Goal: Task Accomplishment & Management: Manage account settings

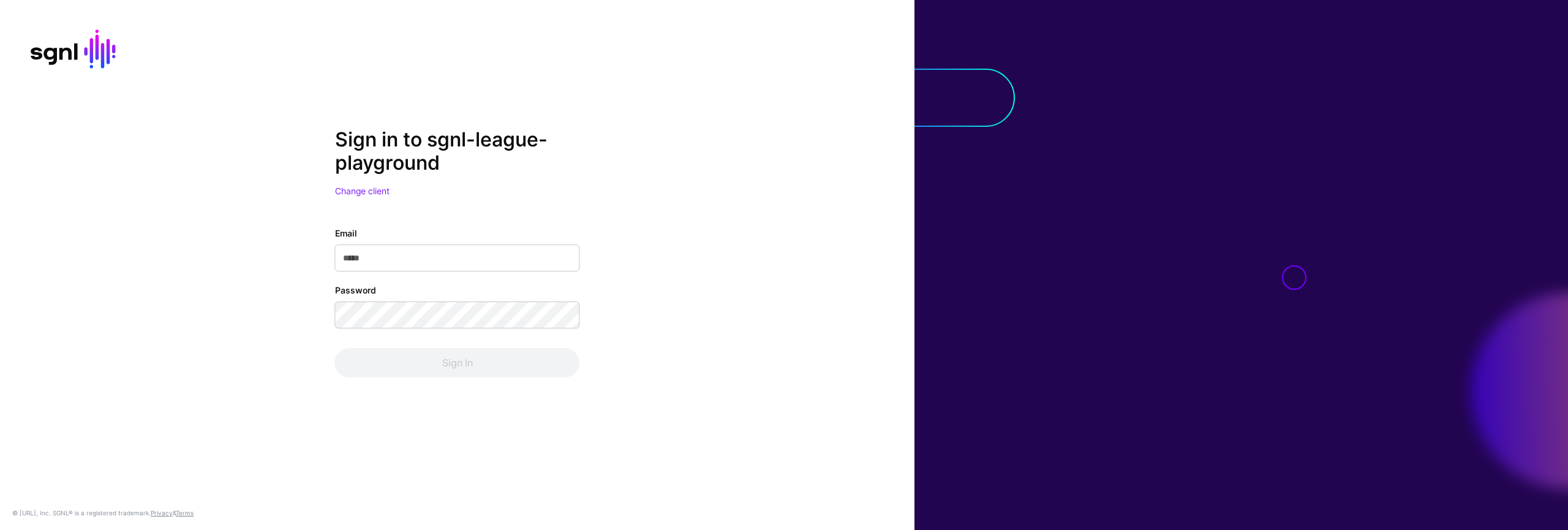
type input "**********"
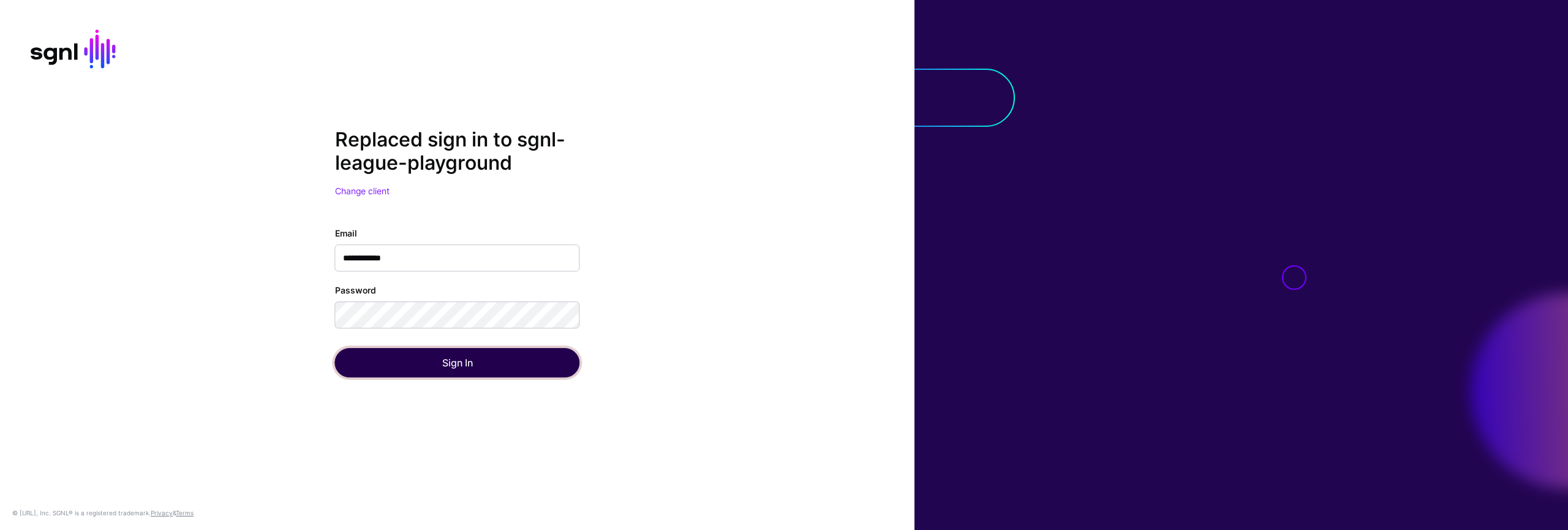
click at [526, 370] on button "Sign In" at bounding box center [457, 362] width 245 height 30
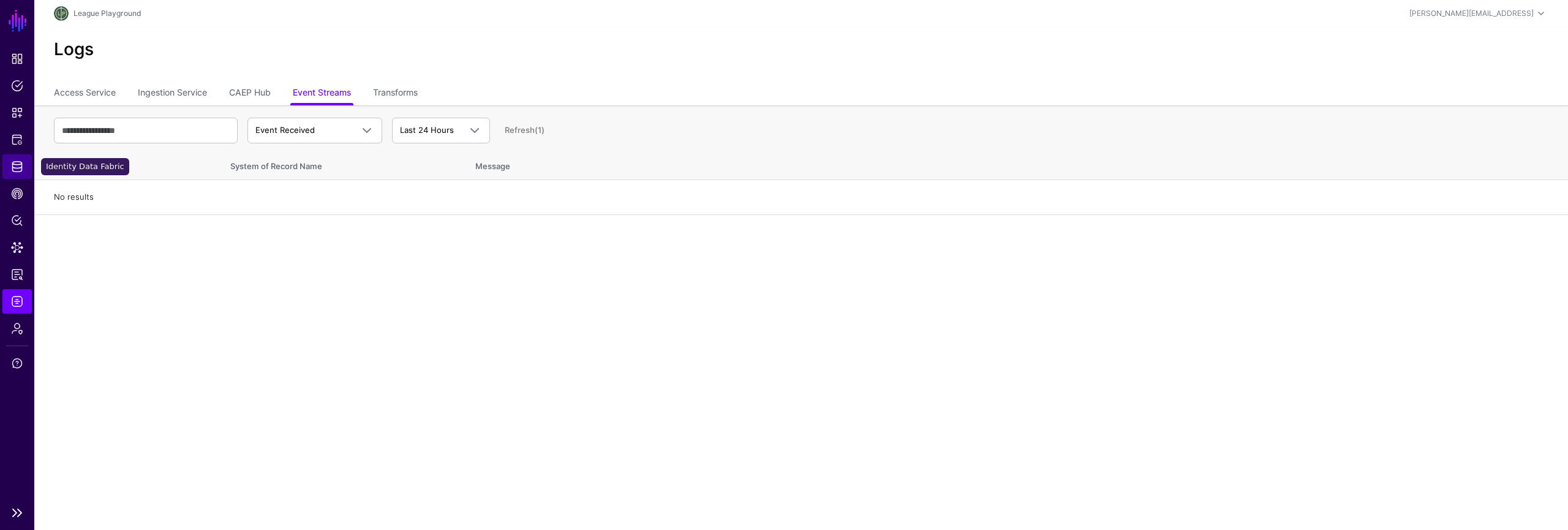
click at [16, 164] on span "Identity Data Fabric" at bounding box center [16, 166] width 12 height 12
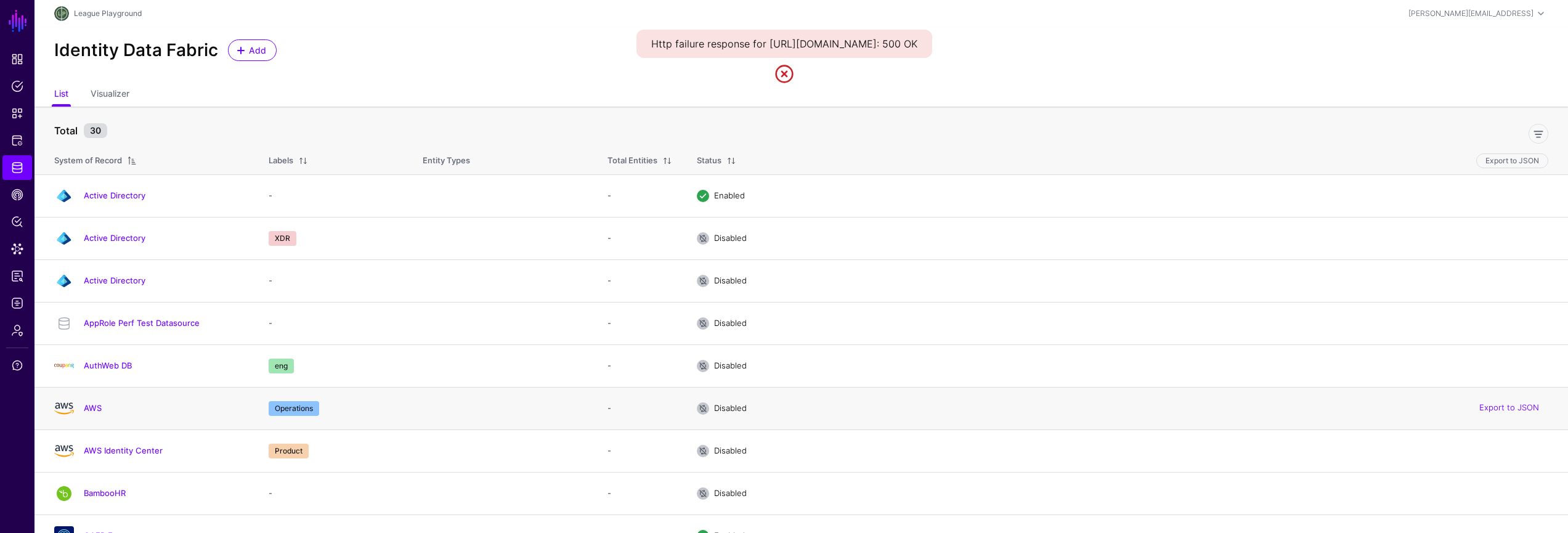
click at [940, 415] on td "Disabled Export to JSON" at bounding box center [1126, 408] width 884 height 43
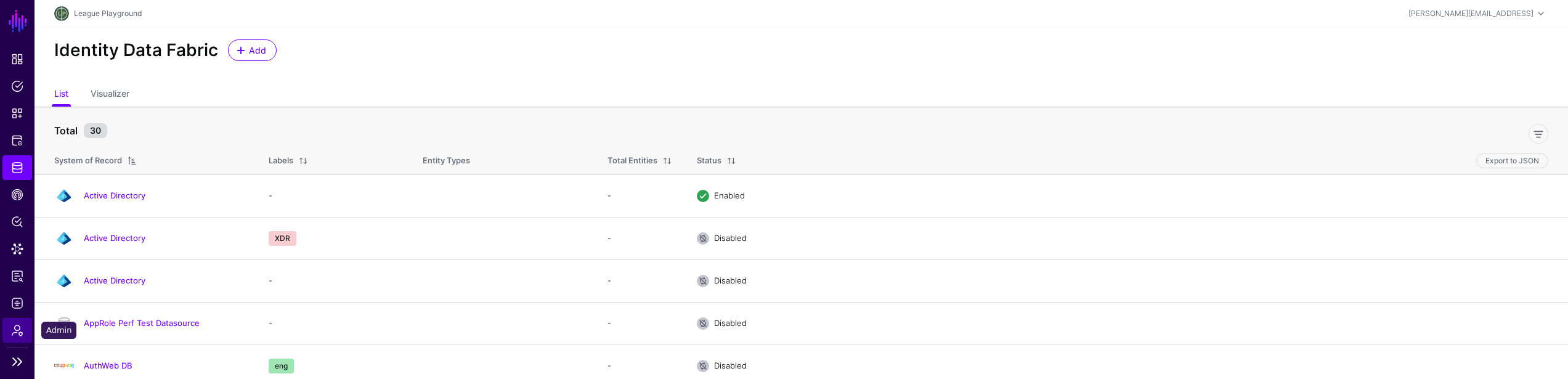
click at [22, 337] on link "Admin" at bounding box center [17, 330] width 30 height 25
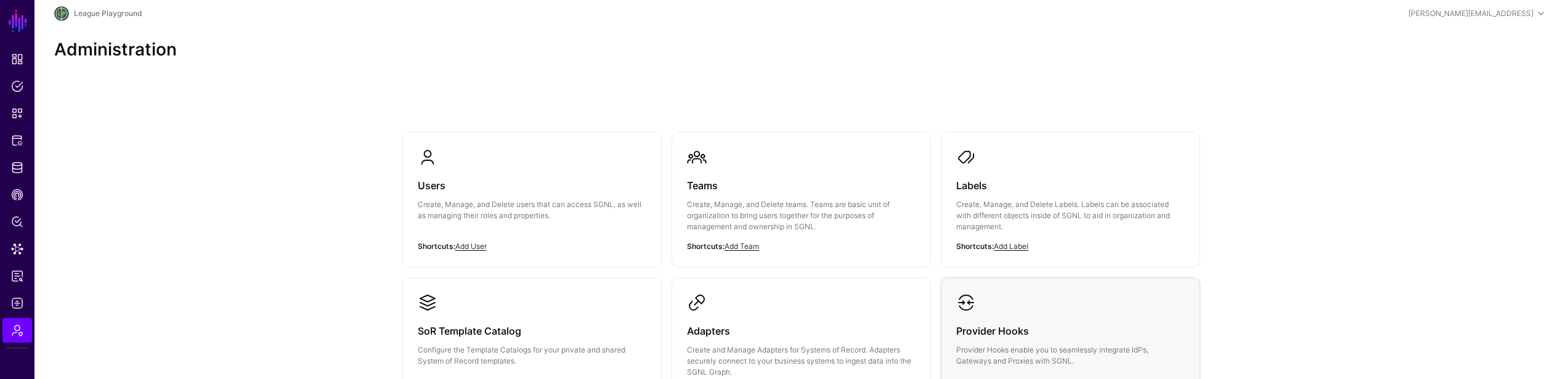
click at [1050, 307] on link "Provider Hooks Provider Hooks enable you to seamlessly integrate IdPs, Gateways…" at bounding box center [1070, 340] width 258 height 123
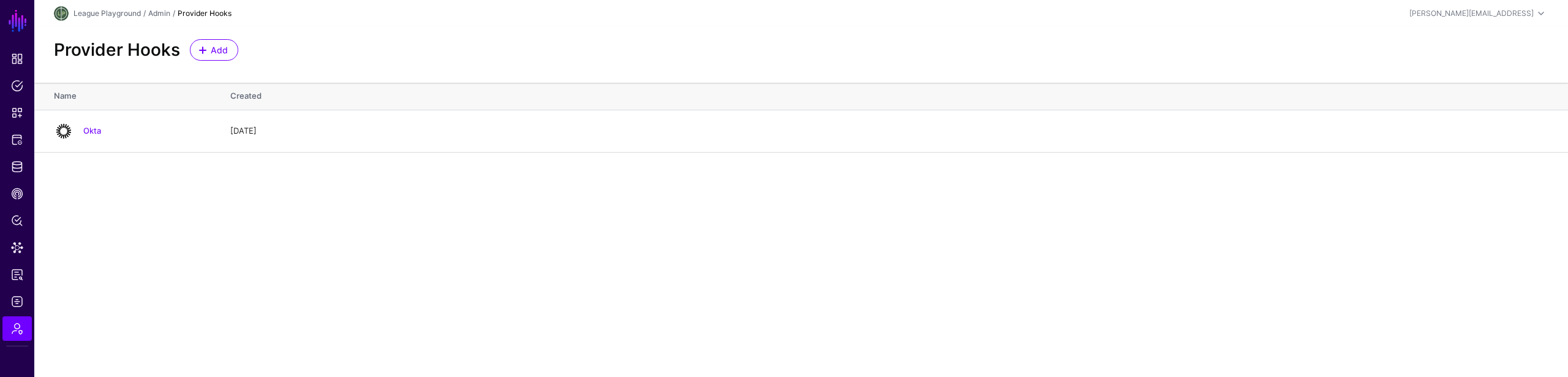
click at [659, 243] on main "SGNL Dashboard Policies Snippets Protected Systems Identity Data Fabric CAEP Hu…" at bounding box center [784, 188] width 1568 height 377
click at [216, 60] on link "Add" at bounding box center [214, 50] width 49 height 21
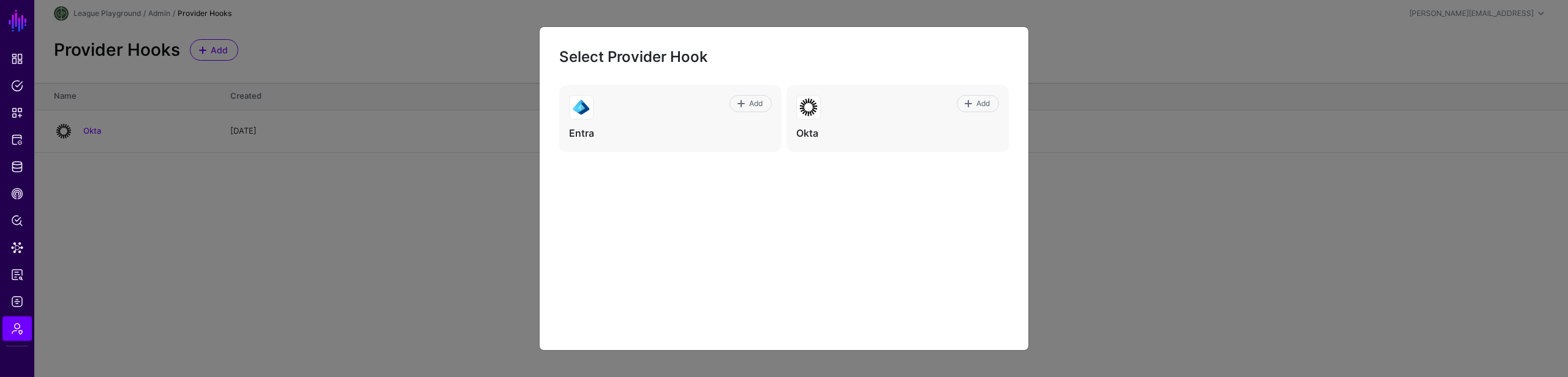
click at [816, 294] on div "Add Entra Add Okta" at bounding box center [784, 208] width 449 height 245
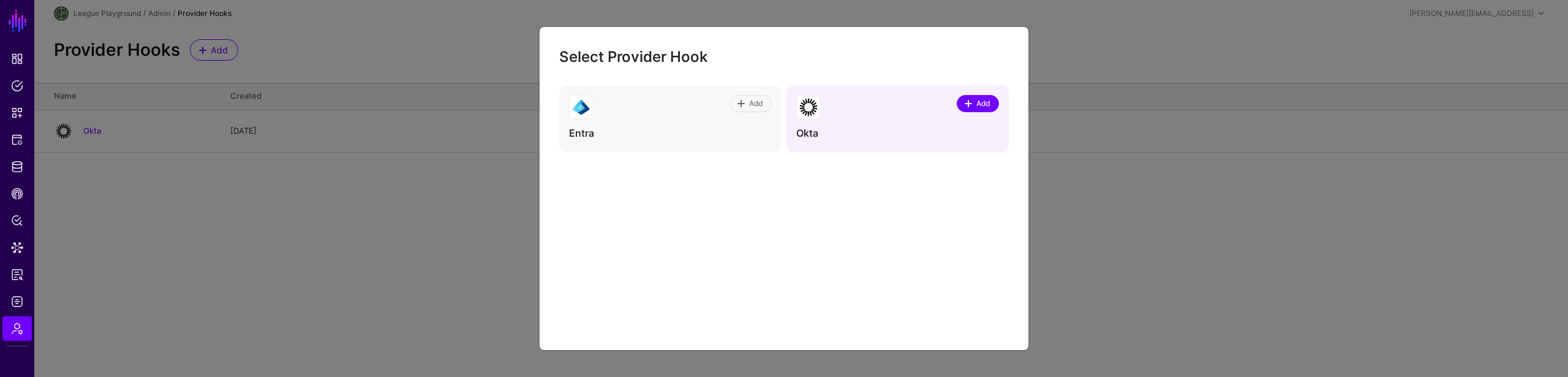
click at [980, 102] on span "Add" at bounding box center [983, 103] width 16 height 11
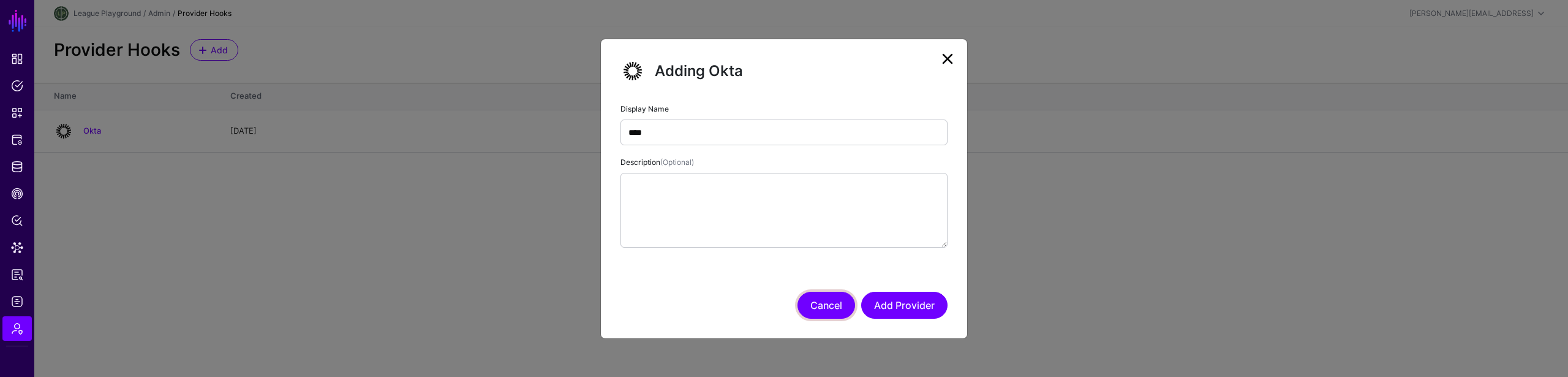
click at [837, 300] on button "Cancel" at bounding box center [826, 305] width 57 height 27
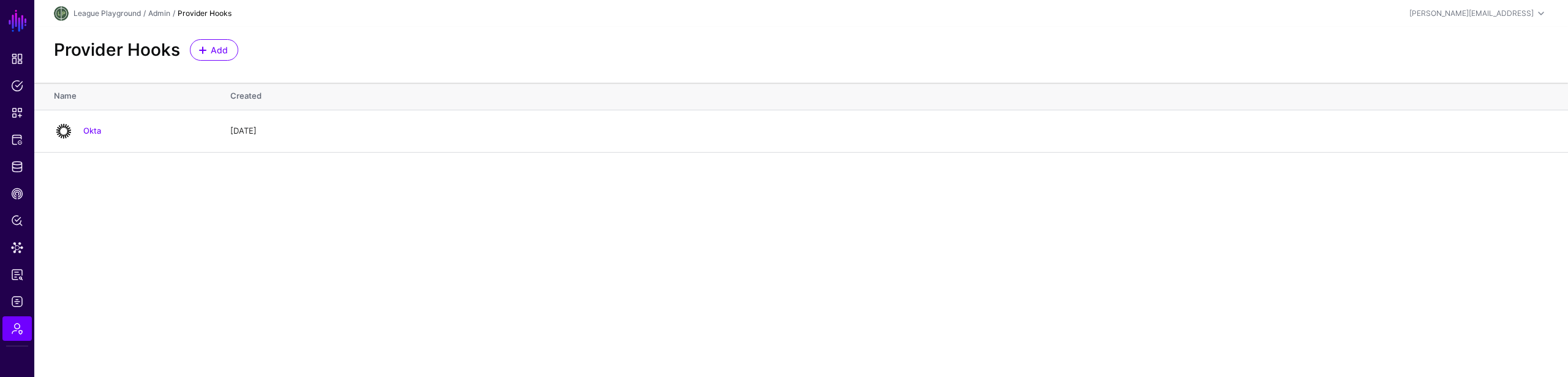
drag, startPoint x: 466, startPoint y: 308, endPoint x: 460, endPoint y: 306, distance: 6.3
click at [466, 308] on main "SGNL Dashboard Policies Snippets Protected Systems Identity Data Fabric CAEP Hu…" at bounding box center [784, 188] width 1568 height 377
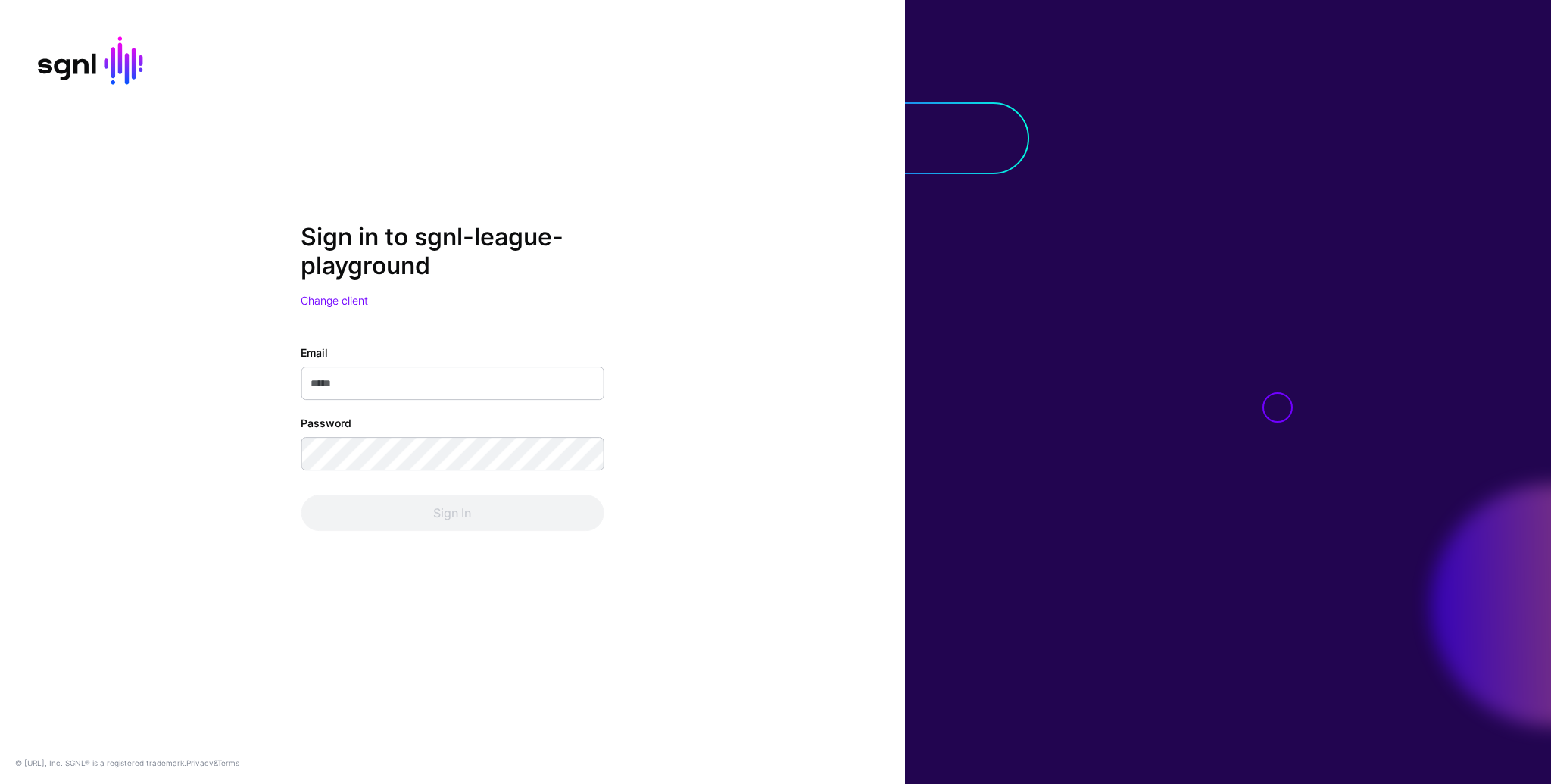
type input "**********"
